Goal: Task Accomplishment & Management: Manage account settings

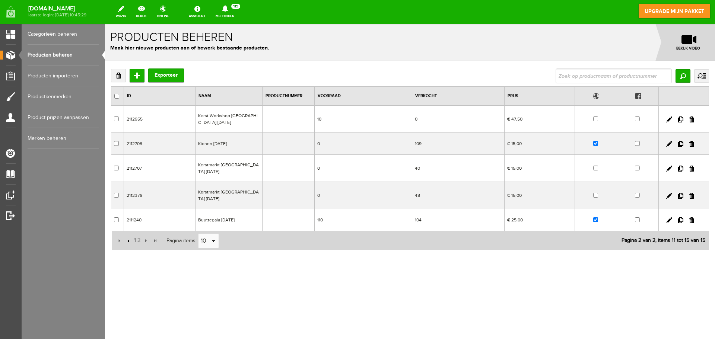
click at [130, 241] on input "button" at bounding box center [129, 241] width 8 height 8
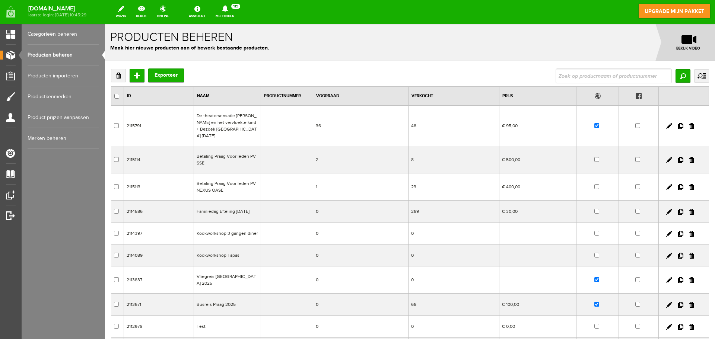
drag, startPoint x: 664, startPoint y: 121, endPoint x: 660, endPoint y: 124, distance: 4.7
click at [667, 123] on link at bounding box center [670, 126] width 6 height 6
checkbox input "true"
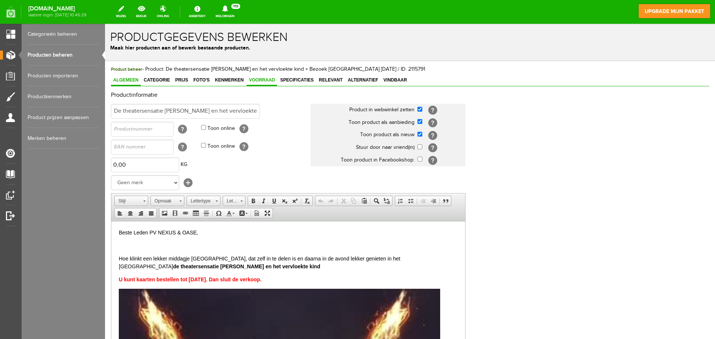
click at [261, 82] on span "Voorraad" at bounding box center [262, 80] width 31 height 5
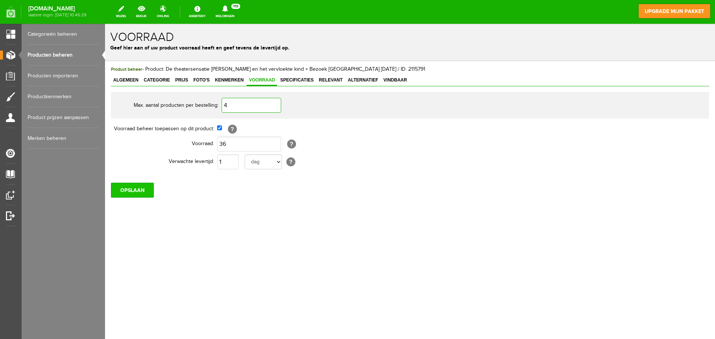
type input "4"
click at [145, 187] on input "OPSLAAN" at bounding box center [132, 190] width 43 height 15
click at [234, 79] on span "Kenmerken" at bounding box center [229, 80] width 33 height 5
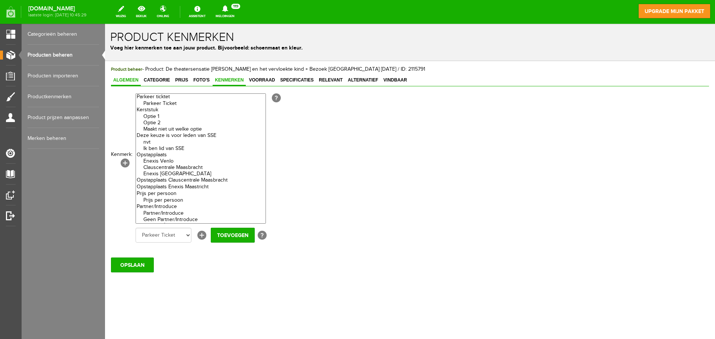
click at [131, 81] on span "Algemeen" at bounding box center [126, 80] width 30 height 5
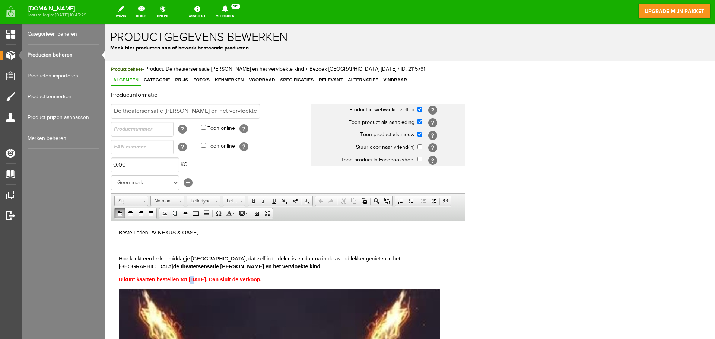
click at [191, 278] on strong "U kunt kaarten bestellen tot [DATE]. Dan sluit de verkoop." at bounding box center [190, 279] width 143 height 6
click at [193, 279] on strong "U kunt kaarten bestellen tot [DATE]. Dan sluit de verkoop." at bounding box center [190, 279] width 143 height 6
drag, startPoint x: 194, startPoint y: 279, endPoint x: 190, endPoint y: 279, distance: 4.5
click at [190, 279] on strong "U kunt kaarten bestellen tot [DATE]. Dan sluit de verkoop." at bounding box center [190, 279] width 143 height 6
drag, startPoint x: 194, startPoint y: 279, endPoint x: 198, endPoint y: 279, distance: 4.1
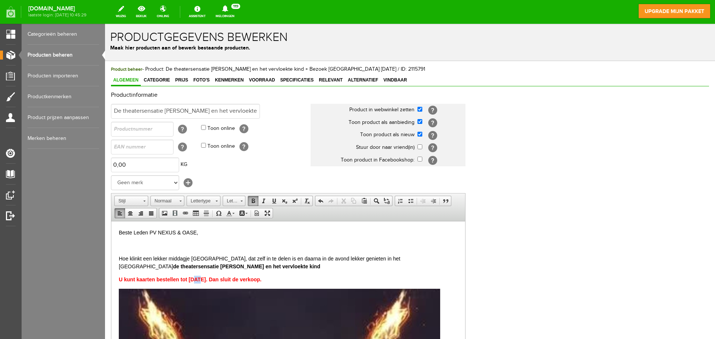
click at [198, 279] on strong "U kunt kaarten bestellen tot [DATE]. Dan sluit de verkoop." at bounding box center [190, 279] width 143 height 6
drag, startPoint x: 259, startPoint y: 278, endPoint x: 119, endPoint y: 281, distance: 139.4
click at [119, 281] on p "U kunt kaarten bestellen tot [DATE]. Dan sluit de verkoop." at bounding box center [288, 280] width 339 height 8
click at [243, 202] on link "Lettergrootte" at bounding box center [234, 201] width 23 height 10
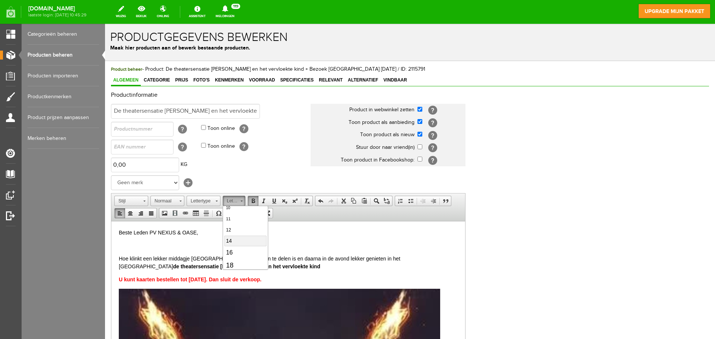
click at [231, 243] on span "14" at bounding box center [229, 241] width 6 height 6
click at [243, 201] on link "14" at bounding box center [234, 201] width 23 height 10
click at [228, 246] on span "16" at bounding box center [229, 249] width 7 height 6
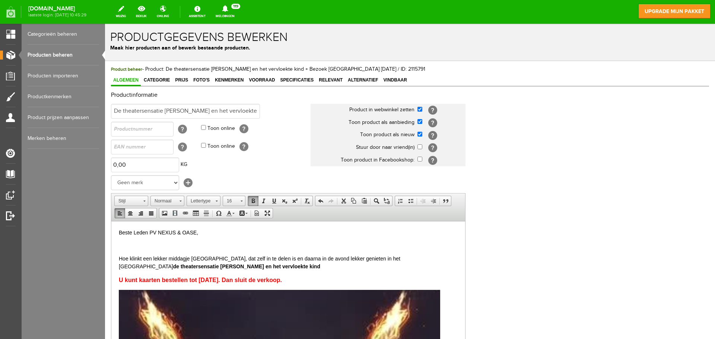
scroll to position [0, 0]
click at [304, 281] on p "U kunt kaarten bestellen tot [DATE]. Dan sluit de verkoop." at bounding box center [288, 280] width 339 height 9
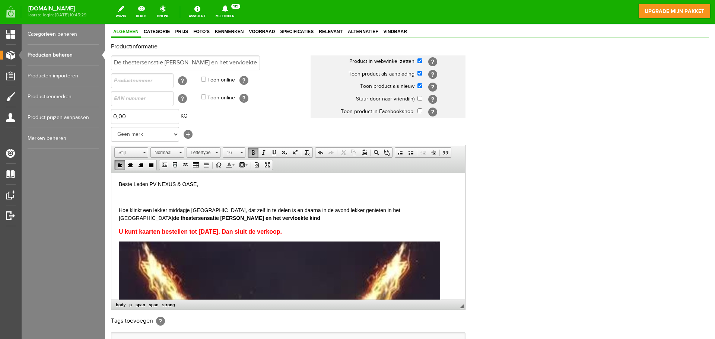
scroll to position [147, 0]
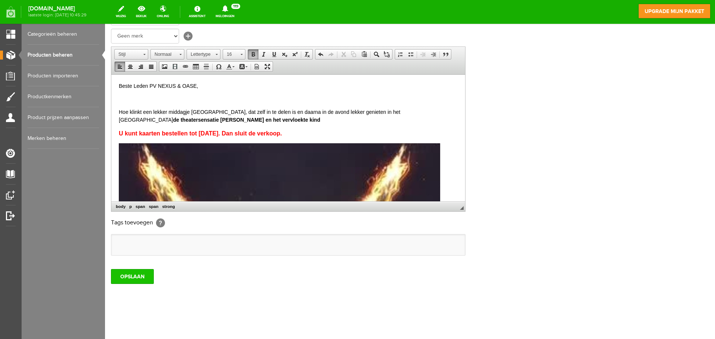
click at [133, 276] on input "OPSLAAN" at bounding box center [132, 276] width 43 height 15
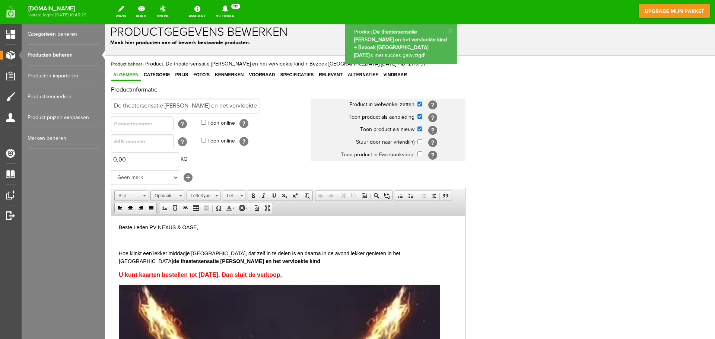
scroll to position [0, 0]
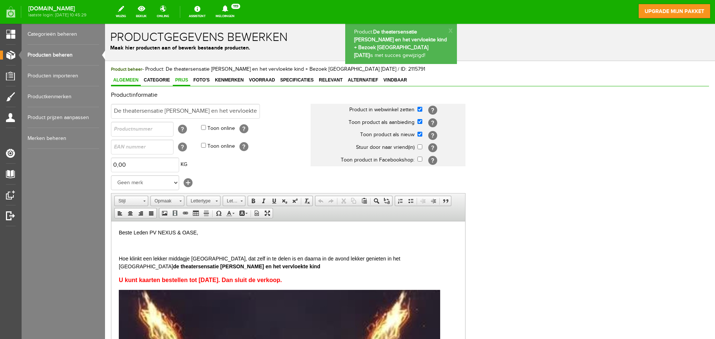
click at [180, 81] on span "Prijs" at bounding box center [182, 80] width 18 height 5
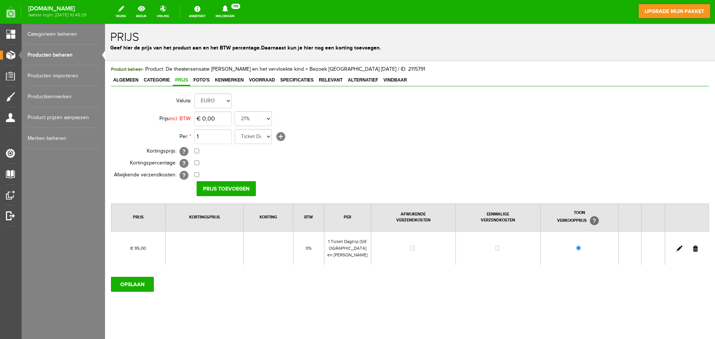
click at [63, 56] on link "Producten beheren" at bounding box center [64, 55] width 72 height 21
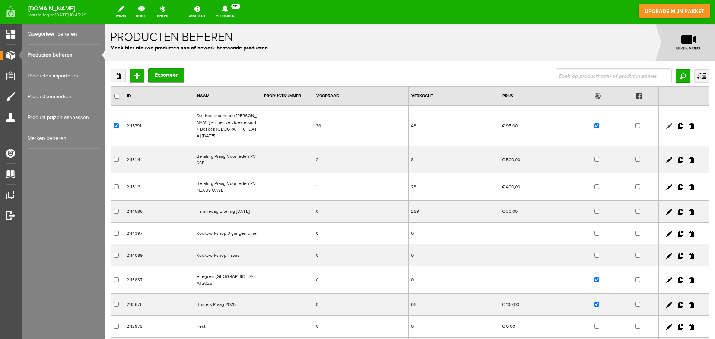
click at [667, 123] on link at bounding box center [670, 126] width 6 height 6
checkbox input "true"
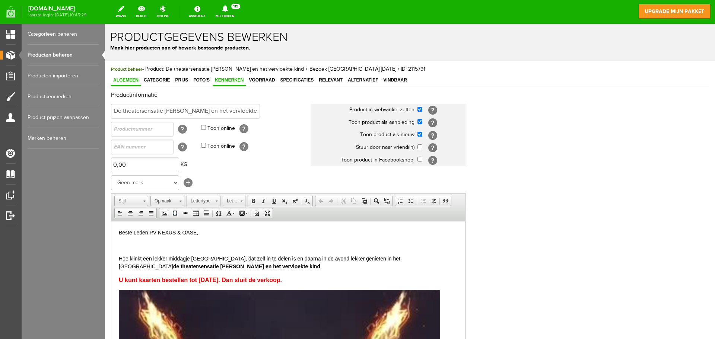
click at [231, 78] on span "Kenmerken" at bounding box center [229, 80] width 33 height 5
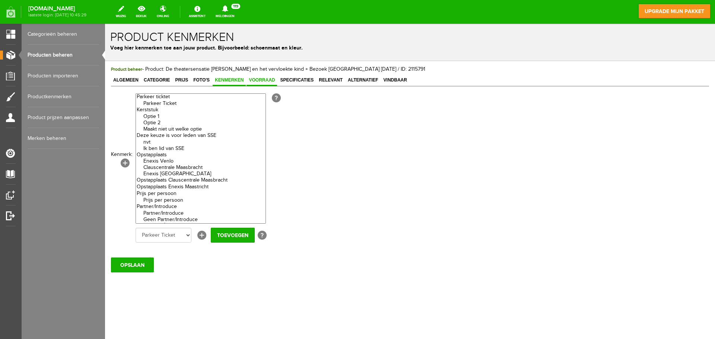
click at [255, 79] on span "Voorraad" at bounding box center [262, 80] width 31 height 5
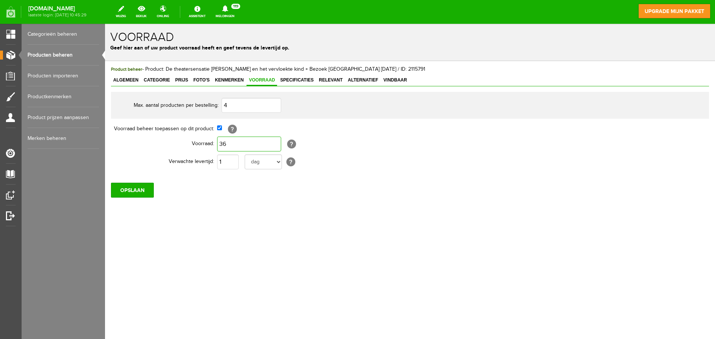
click at [226, 145] on input "36" at bounding box center [249, 144] width 64 height 15
type input "32"
click at [146, 190] on input "OPSLAAN" at bounding box center [132, 190] width 43 height 15
click at [398, 178] on div "OPSLAAN" at bounding box center [410, 187] width 598 height 21
click at [128, 190] on input "OPSLAAN" at bounding box center [132, 190] width 43 height 15
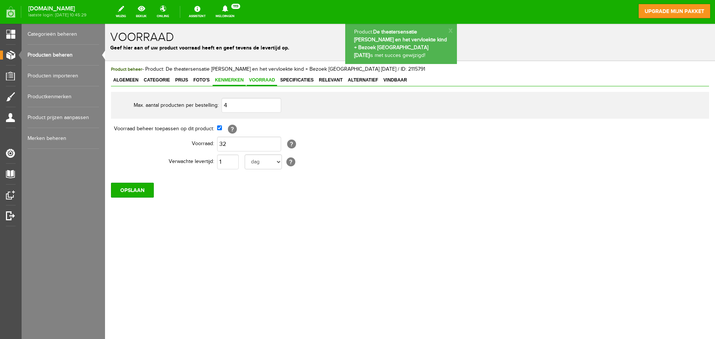
click at [228, 82] on span "Kenmerken" at bounding box center [229, 80] width 33 height 5
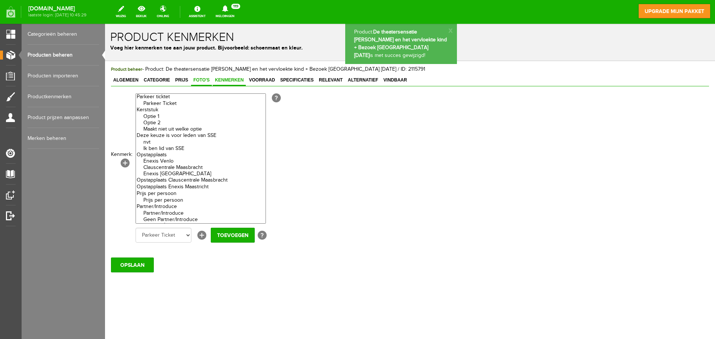
click at [195, 83] on link "Foto's" at bounding box center [201, 80] width 21 height 11
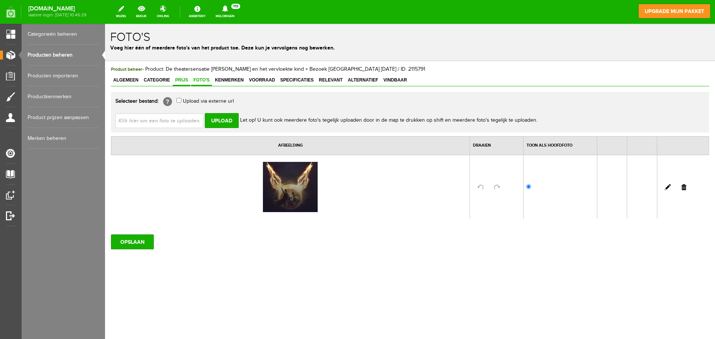
click at [178, 79] on span "Prijs" at bounding box center [182, 80] width 18 height 5
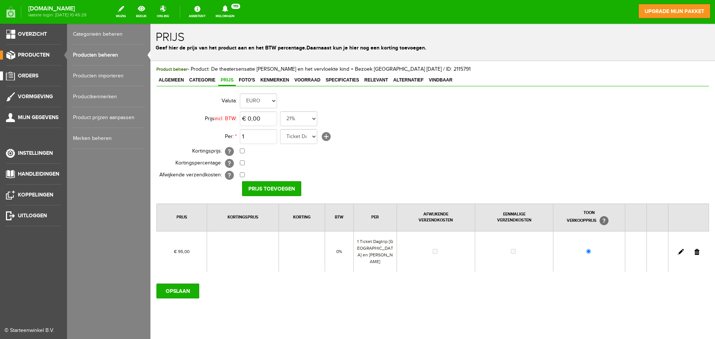
click at [29, 73] on span "Orders" at bounding box center [28, 76] width 20 height 6
